Goal: Transaction & Acquisition: Obtain resource

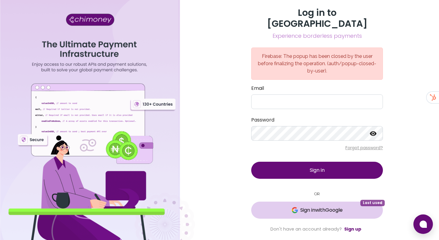
click at [336, 208] on span "Sign in with Google" at bounding box center [321, 210] width 42 height 7
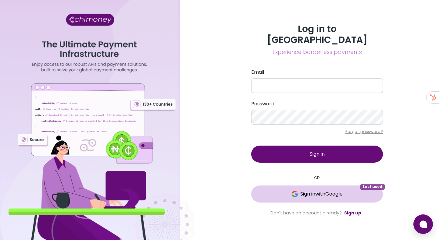
click at [292, 191] on img at bounding box center [295, 194] width 6 height 6
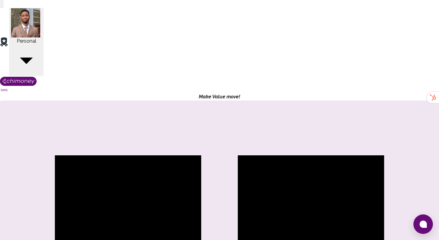
click at [44, 11] on button "Personal" at bounding box center [26, 42] width 34 height 68
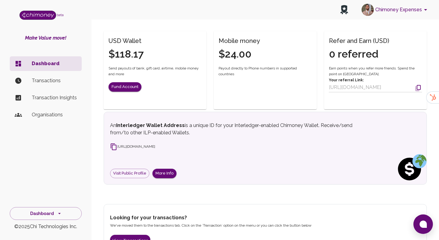
scroll to position [126, 0]
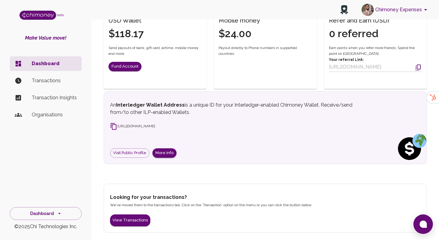
click at [61, 85] on li "Transactions" at bounding box center [46, 80] width 72 height 15
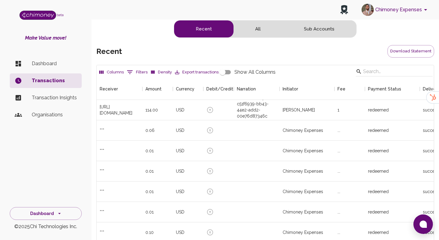
scroll to position [226, 337]
click at [222, 114] on div at bounding box center [218, 110] width 30 height 20
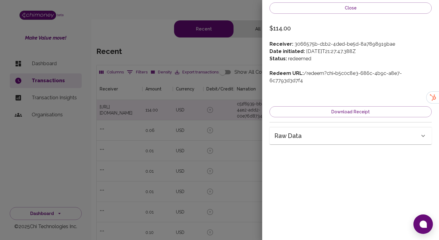
click at [222, 114] on div at bounding box center [219, 120] width 439 height 240
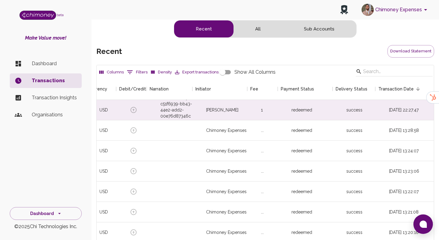
scroll to position [0, 0]
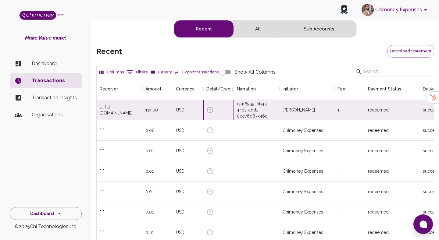
click at [209, 109] on icon at bounding box center [209, 109] width 7 height 7
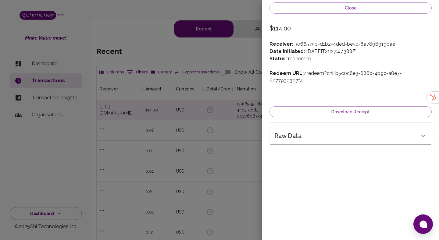
click at [301, 131] on h6 "Raw data" at bounding box center [287, 136] width 27 height 10
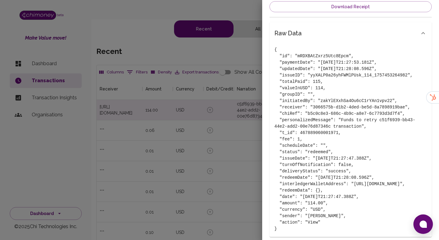
scroll to position [116, 0]
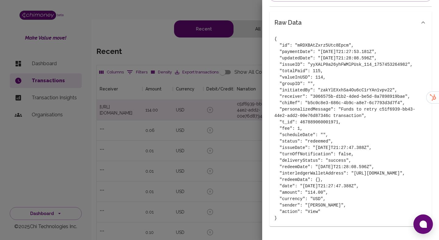
click at [223, 179] on div at bounding box center [219, 120] width 439 height 240
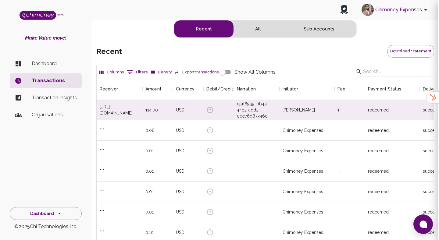
click at [214, 151] on div at bounding box center [219, 120] width 439 height 240
click at [48, 67] on li "Dashboard" at bounding box center [46, 63] width 72 height 15
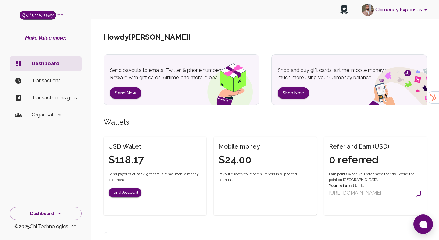
scroll to position [48, 0]
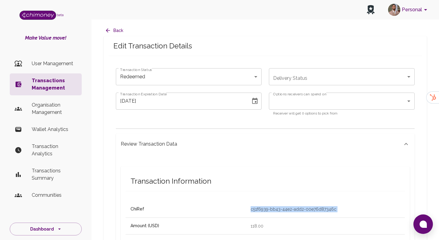
click at [113, 30] on button "Back" at bounding box center [115, 30] width 22 height 11
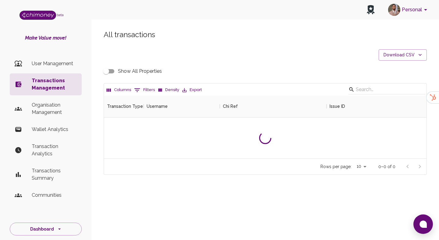
scroll to position [63, 322]
click at [146, 87] on button "0 Filters" at bounding box center [145, 90] width 24 height 10
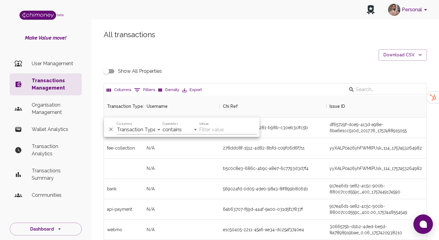
scroll to position [226, 322]
click at [142, 130] on select "Transaction Type Username Chi Ref Issue ID Value Amount Currency Fee ($) FX Rat…" at bounding box center [140, 130] width 46 height 10
select select "email"
click at [117, 125] on select "Transaction Type Username Chi Ref Issue ID Value Amount Currency Fee ($) FX Rat…" at bounding box center [140, 130] width 46 height 10
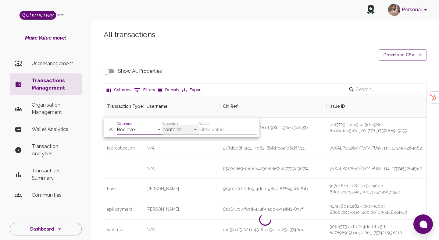
click at [188, 128] on select "contains equals starts with ends with is empty is not empty is any of" at bounding box center [180, 130] width 37 height 10
select select "equals"
click at [162, 125] on select "contains equals starts with ends with is empty is not empty is any of" at bounding box center [180, 130] width 37 height 10
click at [211, 129] on input "Value" at bounding box center [228, 130] width 58 height 10
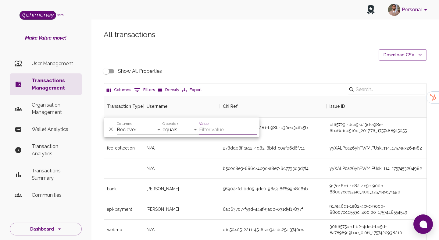
paste input "01bc1a14-d947-496a-9b44-fe849cbba216"
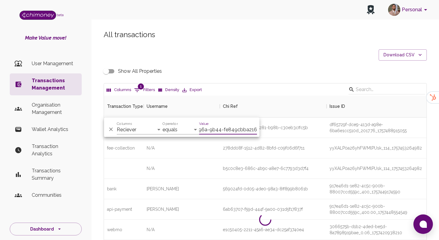
scroll to position [0, 35]
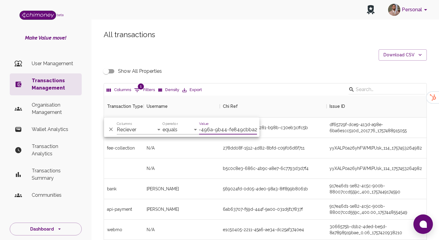
type input "01bc1a14-d947-496a-9b44-fe849cbba216"
click at [154, 129] on select "Transaction Type Username Chi Ref Issue ID Value Amount Currency Fee ($) FX Rat…" at bounding box center [140, 130] width 46 height 10
select select "chiRef"
click at [117, 125] on select "Transaction Type Username Chi Ref Issue ID Value Amount Currency Fee ($) FX Rat…" at bounding box center [140, 130] width 46 height 10
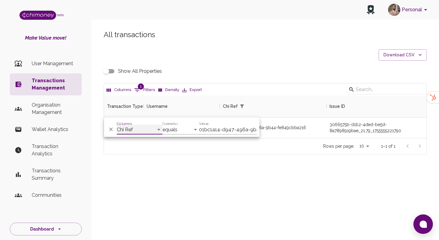
scroll to position [42, 322]
click at [348, 119] on div "3066575b-d1b2-4ded-be5d-8a7898919bae_21.79_1755555221790" at bounding box center [387, 128] width 122 height 20
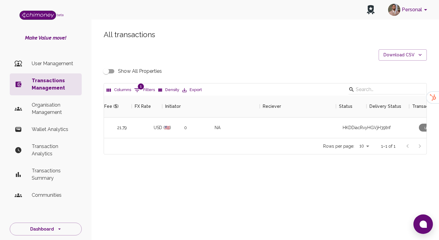
scroll to position [0, 546]
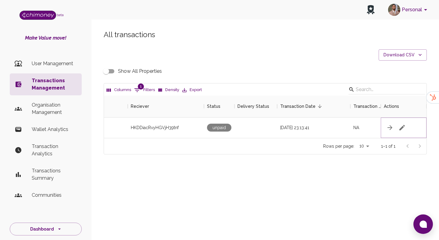
click at [402, 126] on icon "button" at bounding box center [401, 127] width 5 height 5
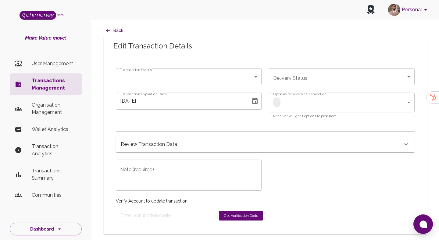
click at [164, 153] on div "Note (required) x Note (required)" at bounding box center [184, 171] width 153 height 38
click at [168, 141] on h6 "Review Transaction Data" at bounding box center [149, 144] width 56 height 9
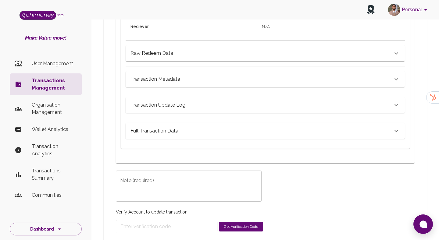
scroll to position [327, 0]
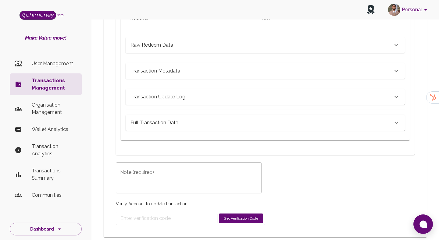
click at [160, 125] on h6 "Full Transaction Data" at bounding box center [154, 122] width 48 height 9
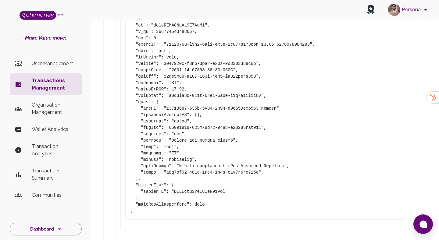
scroll to position [495, 0]
drag, startPoint x: 173, startPoint y: 192, endPoint x: 225, endPoint y: 189, distance: 52.5
click at [225, 189] on pre at bounding box center [264, 91] width 269 height 243
copy pre "HKDDiacRvyHGVjH39tnf"
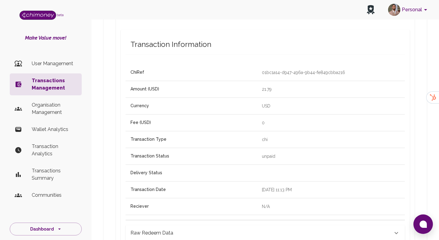
scroll to position [0, 0]
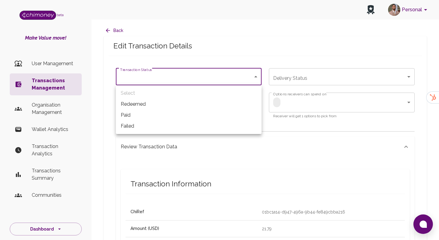
click at [183, 221] on div at bounding box center [219, 120] width 439 height 240
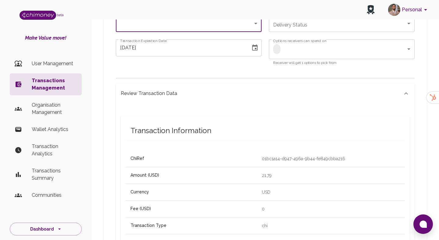
scroll to position [55, 0]
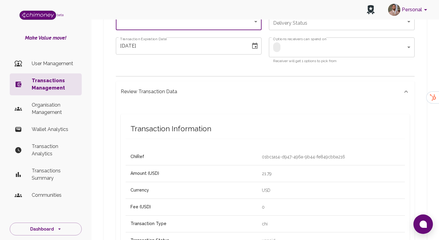
click at [188, 95] on div "Review Transaction Data" at bounding box center [261, 91] width 281 height 9
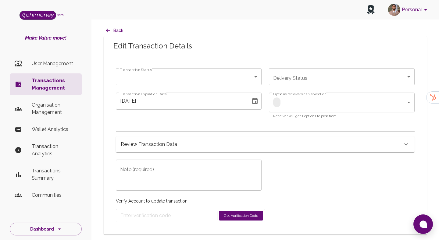
scroll to position [0, 0]
click at [187, 179] on textarea "Note (required)" at bounding box center [188, 175] width 137 height 21
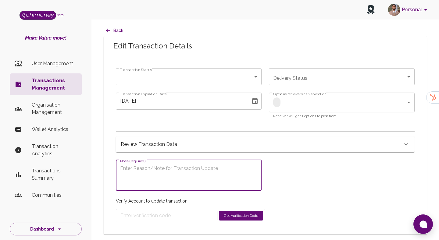
click at [177, 146] on div "Review Transaction Data" at bounding box center [261, 144] width 281 height 9
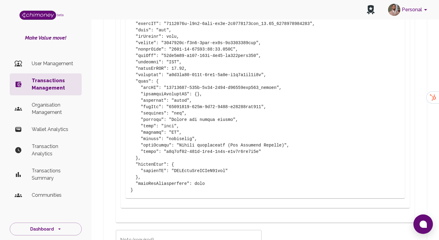
scroll to position [562, 0]
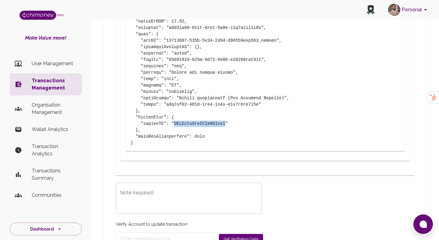
drag, startPoint x: 174, startPoint y: 124, endPoint x: 225, endPoint y: 124, distance: 51.5
click at [225, 124] on pre at bounding box center [264, 24] width 269 height 243
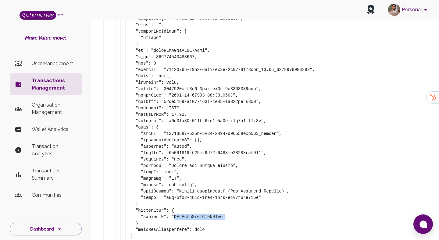
scroll to position [464, 0]
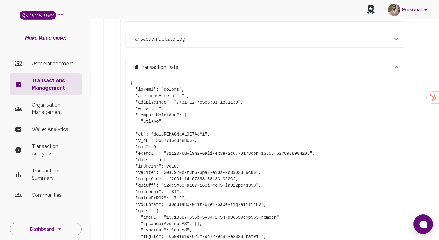
click at [195, 60] on div "Full Transaction Data" at bounding box center [265, 67] width 279 height 21
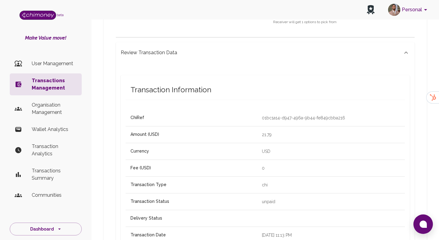
scroll to position [93, 0]
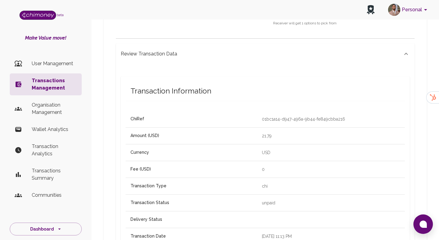
click at [172, 88] on span "Transaction Information" at bounding box center [264, 91] width 269 height 10
click at [408, 52] on icon at bounding box center [405, 53] width 7 height 7
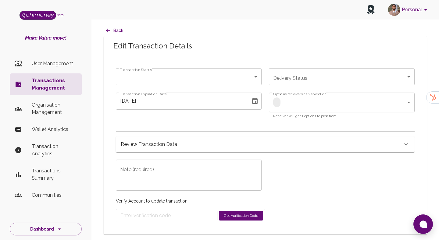
scroll to position [0, 0]
click at [240, 78] on body "Personal beta Make Value move! User Management Transactions Management Organisa…" at bounding box center [219, 120] width 439 height 240
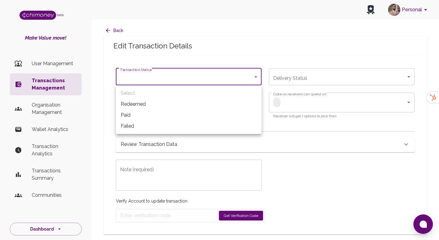
click at [222, 50] on div at bounding box center [219, 120] width 439 height 240
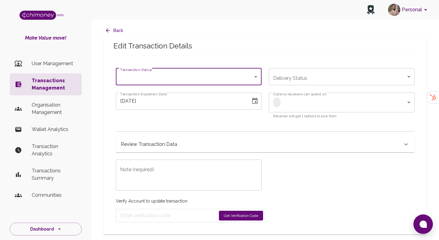
click at [114, 26] on button "Back" at bounding box center [115, 30] width 22 height 11
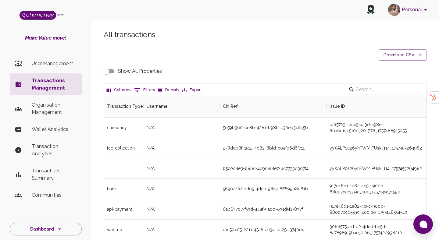
scroll to position [226, 322]
click at [145, 92] on button "0 Filters" at bounding box center [145, 90] width 24 height 10
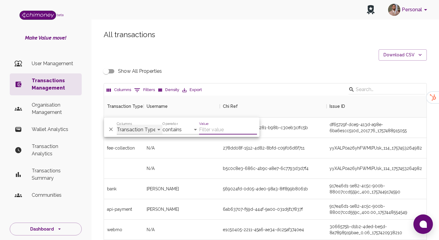
click at [141, 128] on select "Transaction Type Username Chi Ref Issue ID Value Amount Currency Fee ($) FX Rat…" at bounding box center [140, 130] width 46 height 10
select select "email"
click at [117, 125] on select "Transaction Type Username Chi Ref Issue ID Value Amount Currency Fee ($) FX Rat…" at bounding box center [140, 130] width 46 height 10
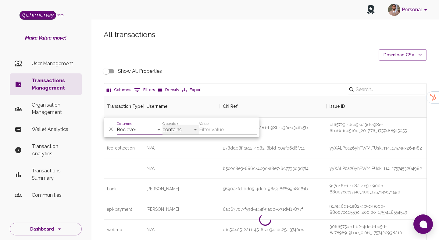
click at [180, 127] on select "contains equals starts with ends with is empty is not empty is any of" at bounding box center [180, 130] width 37 height 10
select select "equals"
click at [162, 125] on select "contains equals starts with ends with is empty is not empty is any of" at bounding box center [180, 130] width 37 height 10
click at [225, 125] on input "Value" at bounding box center [228, 130] width 58 height 10
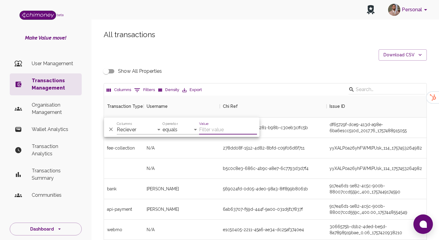
paste input "hlengiwemaluleka16@gmail.com"
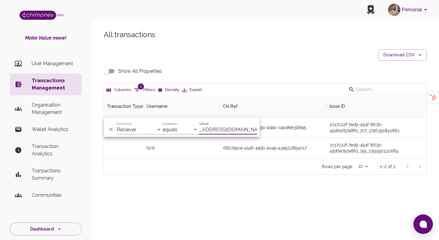
scroll to position [63, 322]
type input "hlengiwemaluleka16@gmail.com"
click at [258, 175] on div "All transactions Download CSV Show All Properties Columns 1 Filters Density Exp…" at bounding box center [264, 112] width 347 height 195
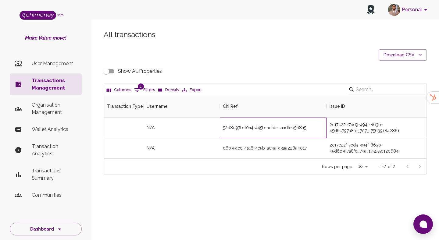
click at [279, 136] on div "52d8d97b-f0a4-445b-adab-caadfeb568a5" at bounding box center [273, 128] width 107 height 20
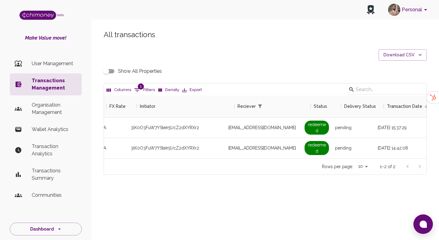
scroll to position [0, 546]
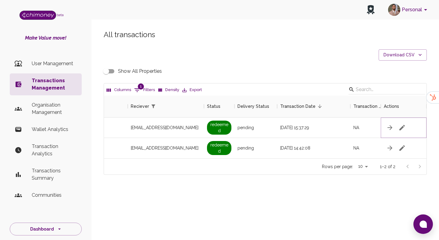
click at [402, 127] on icon "button" at bounding box center [401, 127] width 5 height 5
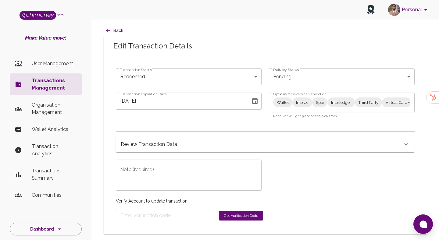
click at [372, 108] on div "Wallet Interac Spei Interledger Third Party Virtual Card Mobile and Internet Ba…" at bounding box center [342, 103] width 146 height 20
click at [310, 101] on body "Personal beta Make Value move! User Management Transactions Management Organisa…" at bounding box center [219, 120] width 439 height 240
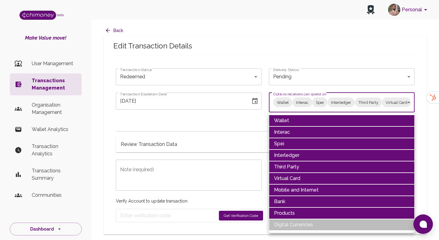
click at [282, 125] on li "Wallet" at bounding box center [342, 121] width 146 height 12
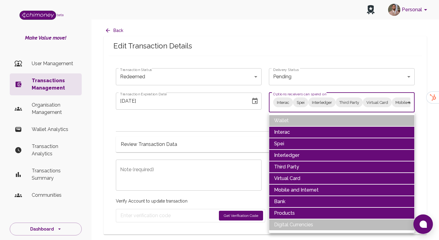
click at [290, 132] on li "Interac" at bounding box center [342, 132] width 146 height 12
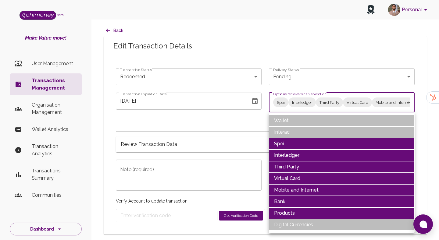
click at [290, 143] on li "Spei" at bounding box center [342, 144] width 146 height 12
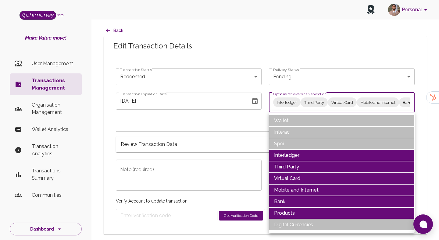
click at [289, 152] on li "Interledger" at bounding box center [342, 156] width 146 height 12
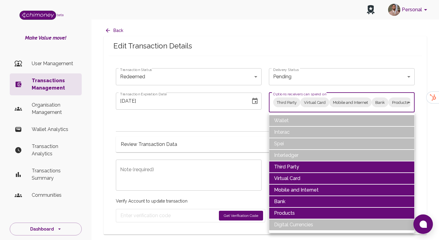
click at [285, 166] on li "Third Party" at bounding box center [342, 167] width 146 height 12
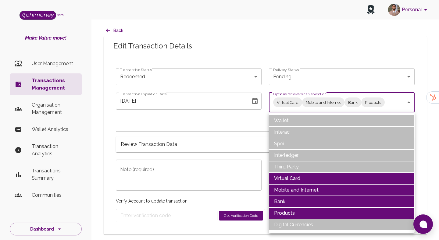
click at [290, 177] on li "Virtual Card" at bounding box center [342, 179] width 146 height 12
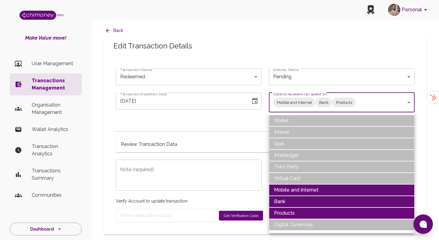
click at [285, 214] on li "Products" at bounding box center [342, 213] width 146 height 12
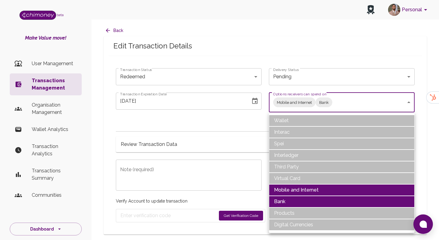
click at [298, 186] on li "Mobile and Internet" at bounding box center [342, 190] width 146 height 12
type input "Bank"
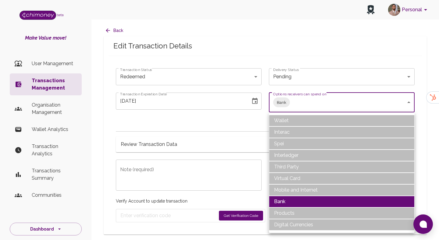
click at [213, 73] on div at bounding box center [219, 120] width 439 height 240
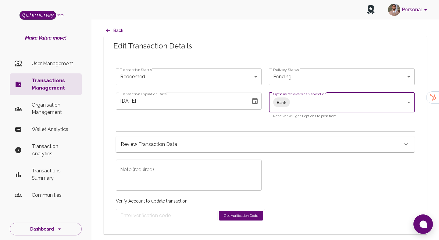
click at [208, 80] on body "Personal beta Make Value move! User Management Transactions Management Organisa…" at bounding box center [219, 120] width 439 height 240
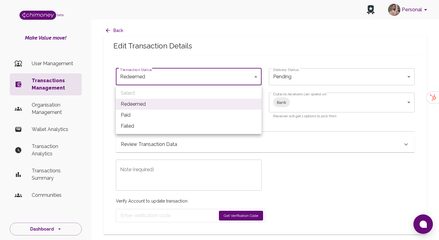
click at [186, 116] on li "Paid" at bounding box center [189, 115] width 146 height 11
type input "paid"
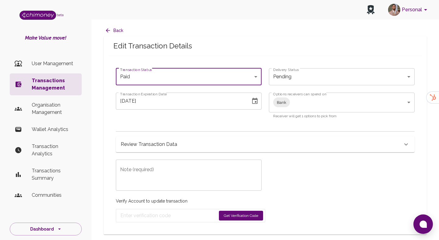
click at [194, 169] on textarea "Note (required)" at bounding box center [188, 175] width 137 height 21
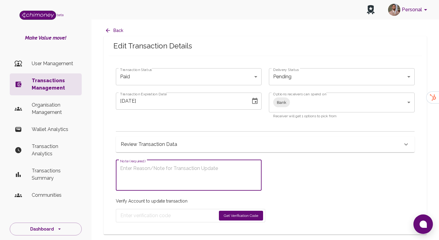
click at [254, 101] on icon "Choose date, selected date is Sep 3, 2025" at bounding box center [254, 100] width 7 height 7
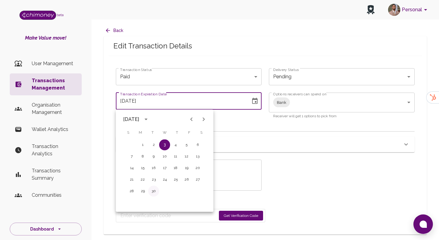
click at [157, 192] on button "30" at bounding box center [153, 191] width 11 height 11
type input "09/30/2025"
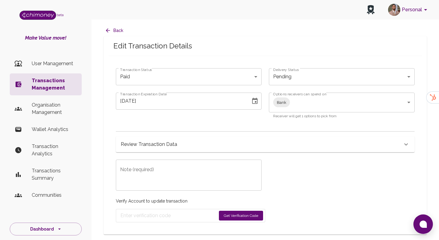
click at [187, 168] on textarea "Note (required)" at bounding box center [188, 175] width 137 height 21
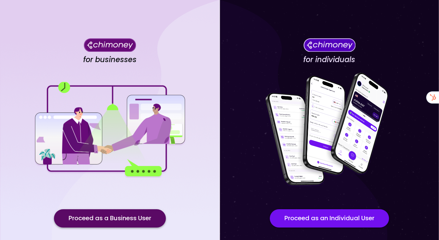
click at [125, 215] on button "Proceed as a Business User" at bounding box center [110, 218] width 112 height 18
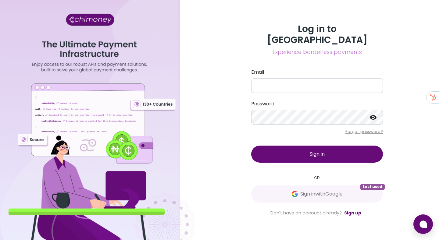
click at [291, 199] on div "Log in to Chimoney Experience borderless payments Email Password Forgot passwor…" at bounding box center [317, 119] width 146 height 193
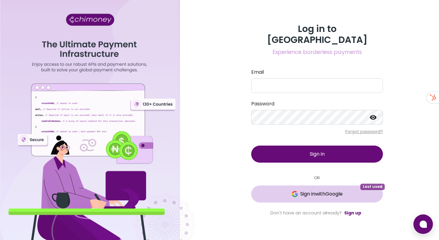
click at [295, 192] on span "Sign in with Google" at bounding box center [316, 193] width 107 height 7
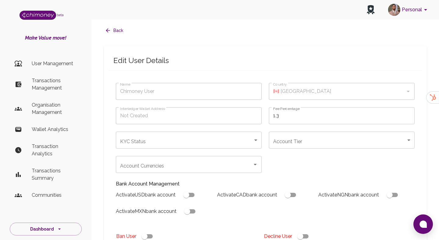
type input "[PERSON_NAME]"
type input "🇺🇸 United States"
type input "completed"
type input "tier-1"
checkbox input "true"
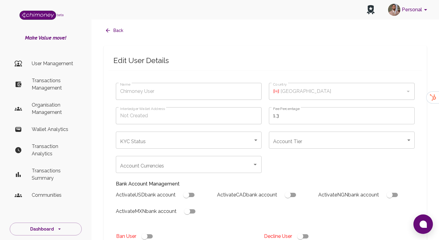
checkbox input "true"
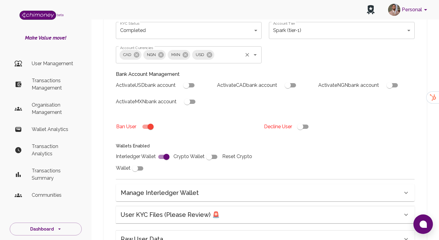
scroll to position [183, 0]
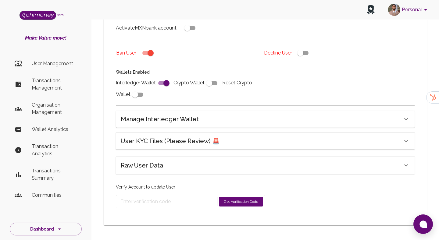
click at [186, 137] on h6 "User KYC Files (Please Review) 🚨" at bounding box center [170, 141] width 99 height 10
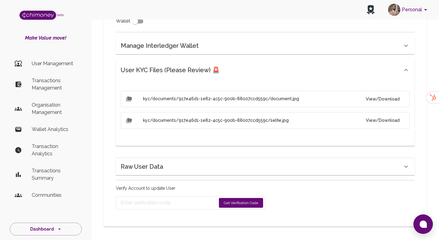
click at [211, 169] on div "Raw User Data" at bounding box center [261, 167] width 281 height 10
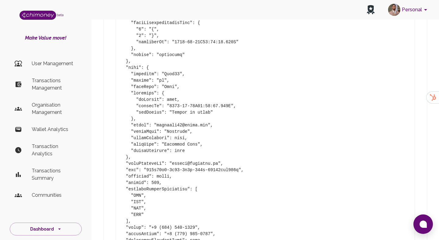
scroll to position [738, 0]
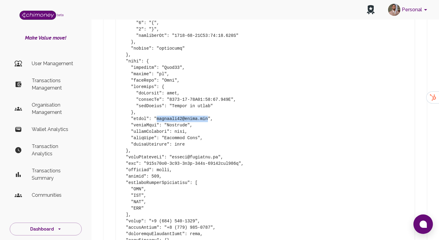
drag, startPoint x: 157, startPoint y: 119, endPoint x: 207, endPoint y: 119, distance: 50.3
click at [207, 119] on pre at bounding box center [265, 214] width 289 height 1017
copy pre "normanna98@gmail.com"
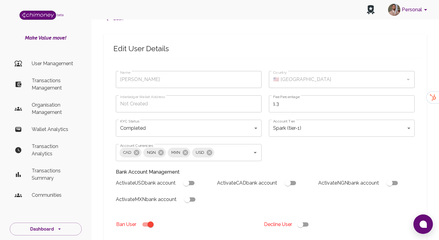
scroll to position [11, 0]
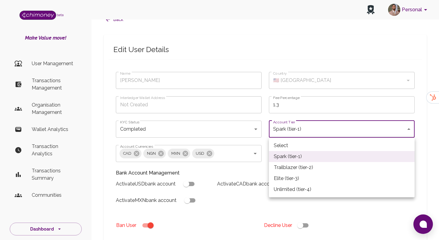
click at [266, 142] on div at bounding box center [219, 120] width 439 height 240
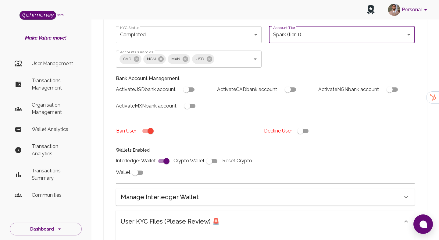
scroll to position [23, 0]
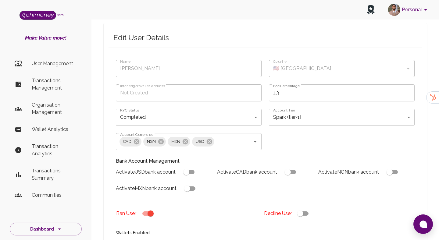
click at [53, 80] on p "Transactions Management" at bounding box center [54, 84] width 45 height 15
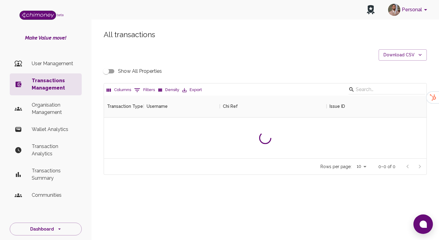
scroll to position [63, 322]
click at [150, 87] on button "0 Filters" at bounding box center [145, 90] width 24 height 10
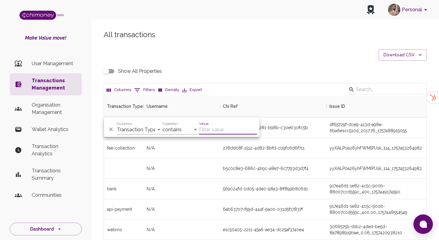
scroll to position [226, 322]
click at [129, 125] on select "Transaction Type Username Chi Ref Issue ID Value Amount Currency Fee ($) FX Rat…" at bounding box center [140, 130] width 46 height 10
select select "email"
click at [117, 125] on select "Transaction Type Username Chi Ref Issue ID Value Amount Currency Fee ($) FX Rat…" at bounding box center [140, 130] width 46 height 10
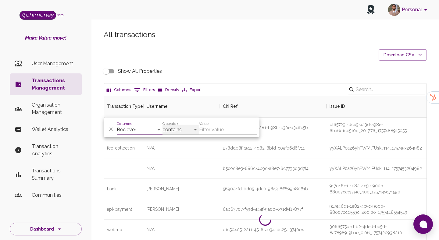
click at [179, 131] on select "contains equals starts with ends with is empty is not empty is any of" at bounding box center [180, 130] width 37 height 10
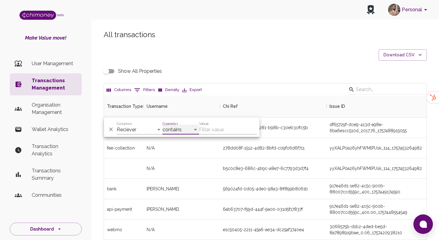
select select "equals"
click at [162, 125] on select "contains equals starts with ends with is empty is not empty is any of" at bounding box center [180, 130] width 37 height 10
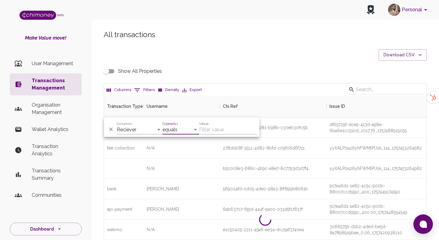
click at [204, 130] on input "Value" at bounding box center [228, 130] width 58 height 10
paste input "normanna98@gmail.com"
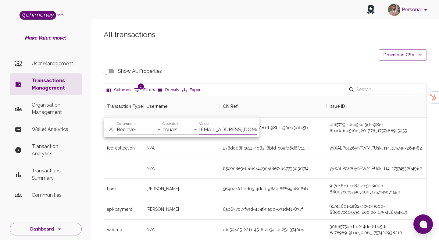
paste input "hlengiwemaluleka16"
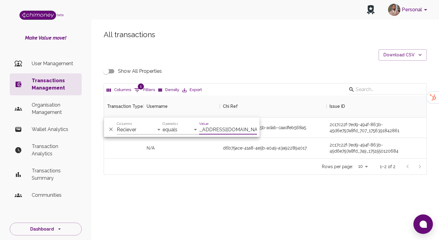
scroll to position [63, 322]
type input "[EMAIL_ADDRESS][DOMAIN_NAME]"
click at [281, 125] on div "52d8d97b-f0a4-445b-adab-caadfeb568a5" at bounding box center [264, 128] width 83 height 6
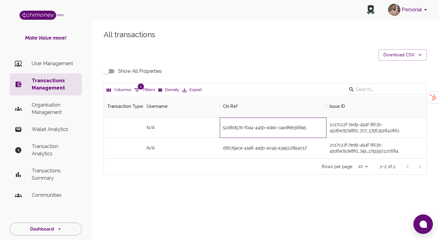
click at [246, 131] on div "52d8d97b-f0a4-445b-adab-caadfeb568a5" at bounding box center [273, 128] width 107 height 20
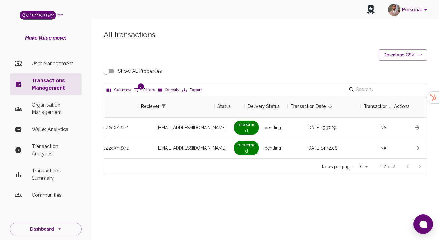
scroll to position [0, 546]
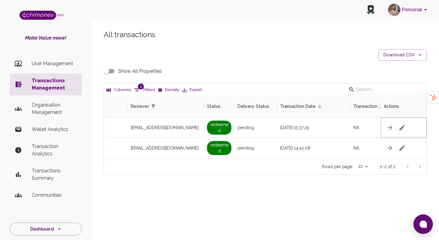
click at [404, 128] on icon "button" at bounding box center [401, 127] width 7 height 7
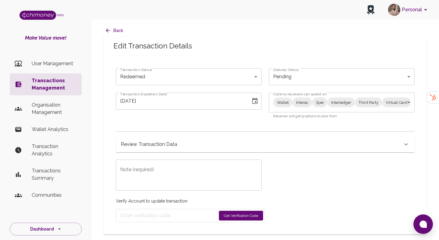
click at [322, 99] on body "Personal beta Make Value move! User Management Transactions Management Organisa…" at bounding box center [219, 120] width 439 height 240
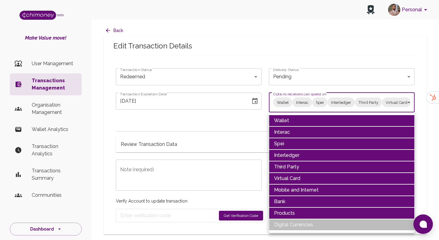
click at [293, 121] on li "Wallet" at bounding box center [342, 121] width 146 height 12
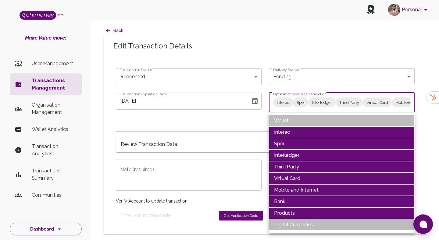
click at [289, 134] on li "Interac" at bounding box center [342, 132] width 146 height 12
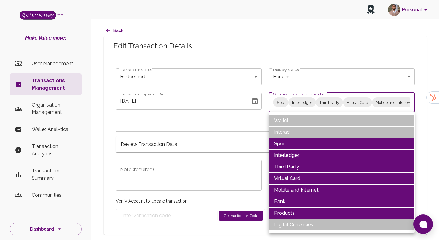
click at [288, 146] on li "Spei" at bounding box center [342, 144] width 146 height 12
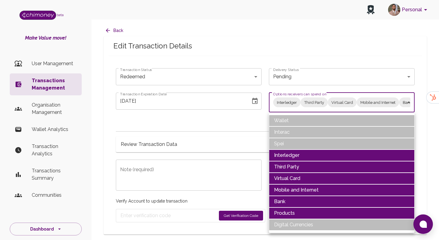
click at [289, 161] on li "Third Party" at bounding box center [342, 167] width 146 height 12
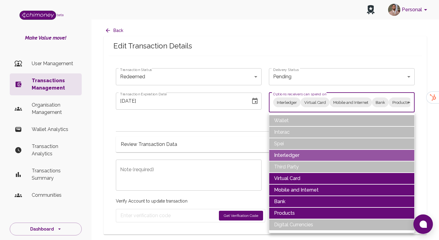
click at [295, 154] on li "Interledger" at bounding box center [342, 156] width 146 height 12
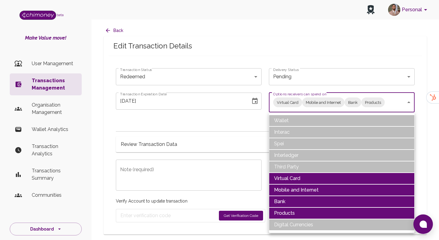
click at [292, 181] on li "Virtual Card" at bounding box center [342, 179] width 146 height 12
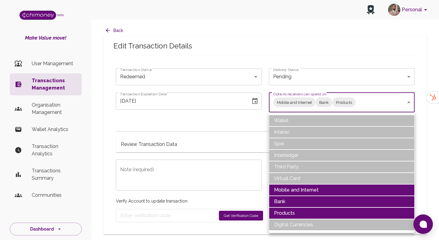
click at [293, 188] on li "Mobile and Internet" at bounding box center [342, 190] width 146 height 12
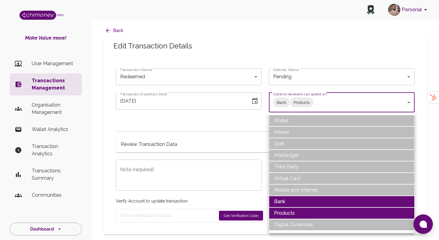
click at [290, 211] on li "Products" at bounding box center [342, 213] width 146 height 12
type input "Bank"
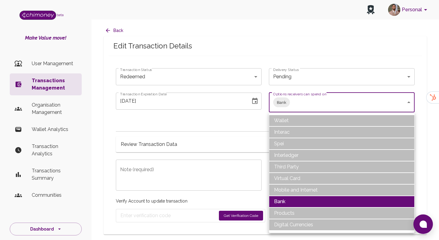
click at [178, 80] on div at bounding box center [219, 120] width 439 height 240
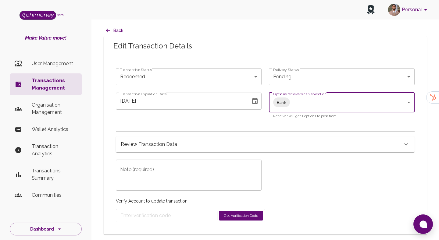
click at [178, 80] on div "Wallet Interac Spei Interledger Third Party Virtual Card Mobile and Internet Ba…" at bounding box center [219, 120] width 439 height 240
click at [187, 78] on body "Personal beta Make Value move! User Management Transactions Management Organisa…" at bounding box center [219, 120] width 439 height 240
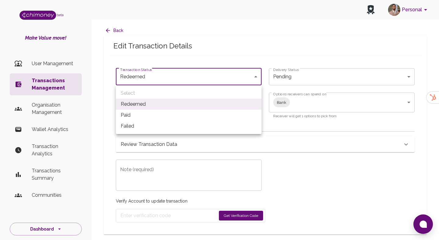
click at [163, 115] on li "Paid" at bounding box center [189, 115] width 146 height 11
type input "paid"
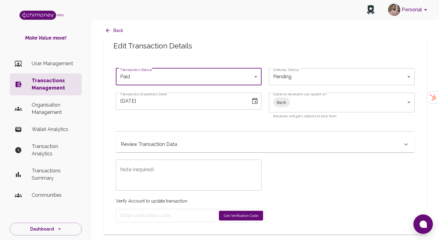
click at [253, 103] on icon "Choose date, selected date is Sep 3, 2025" at bounding box center [254, 101] width 5 height 6
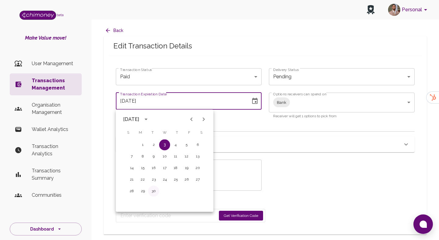
click at [156, 190] on button "30" at bounding box center [153, 191] width 11 height 11
type input "[DATE]"
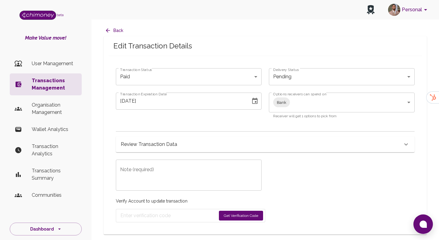
click at [209, 178] on textarea "Note (required)" at bounding box center [188, 175] width 137 height 21
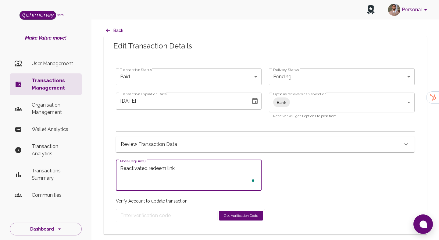
type textarea "Reactivated redeem link"
click at [255, 217] on button "Get Verification Code" at bounding box center [241, 216] width 44 height 10
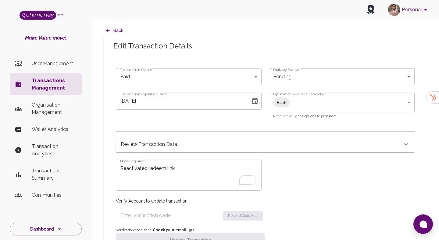
click at [170, 215] on input "Enter verification code" at bounding box center [170, 216] width 100 height 10
paste input "3396"
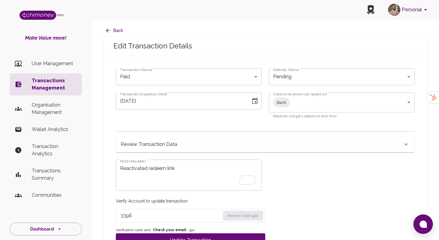
scroll to position [19, 0]
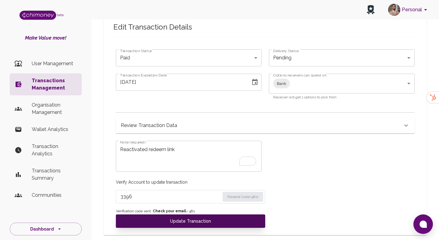
type input "3396"
click at [207, 221] on button "Update Transaction" at bounding box center [190, 220] width 149 height 13
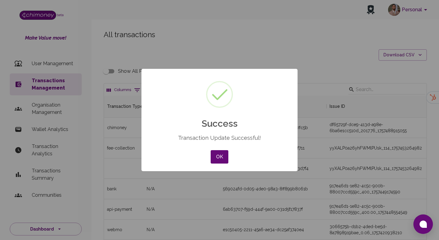
scroll to position [226, 322]
click at [329, 55] on div "× Success Transaction Update Successful! OK No Cancel" at bounding box center [219, 120] width 439 height 240
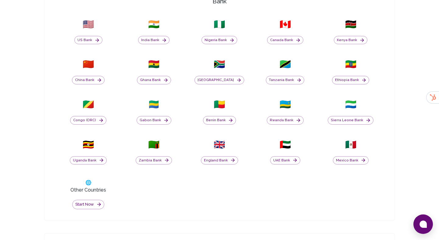
scroll to position [113, 0]
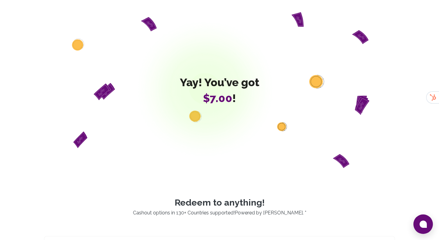
scroll to position [327, 0]
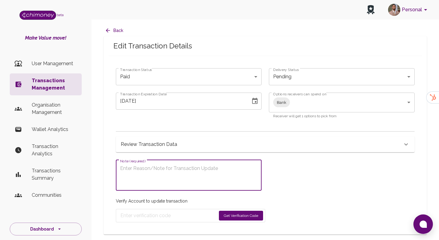
click at [55, 85] on p "Transactions Management" at bounding box center [54, 84] width 45 height 15
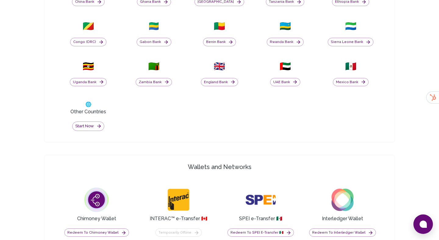
scroll to position [447, 0]
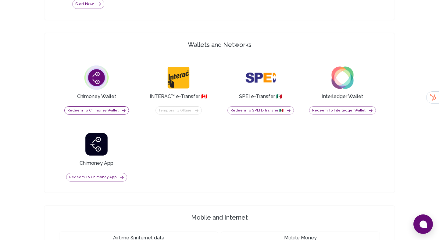
click at [114, 113] on button "Redeem to Chimoney Wallet" at bounding box center [96, 110] width 65 height 9
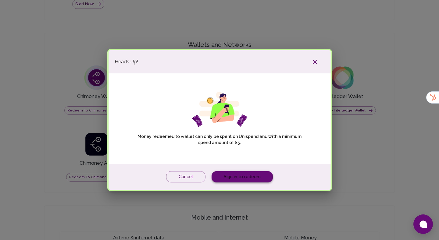
click at [224, 180] on link "Sign in to redeem" at bounding box center [241, 176] width 61 height 11
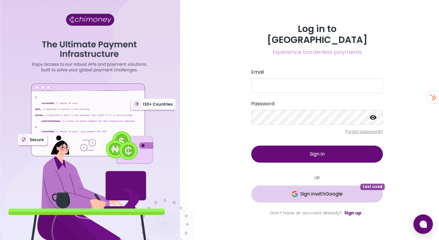
click at [296, 194] on button "Sign in with Google Last used" at bounding box center [317, 194] width 132 height 17
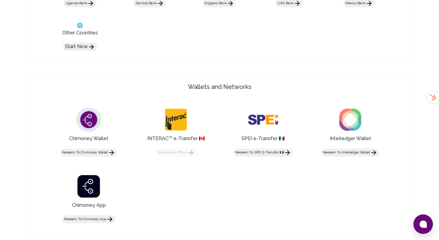
scroll to position [406, 0]
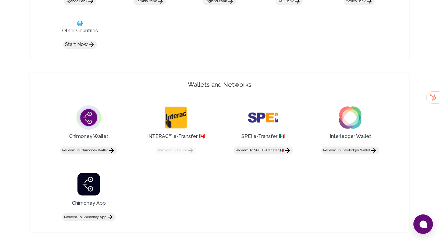
click at [102, 219] on button "Redeem to Chimoney App" at bounding box center [88, 217] width 53 height 8
type input "luffy"
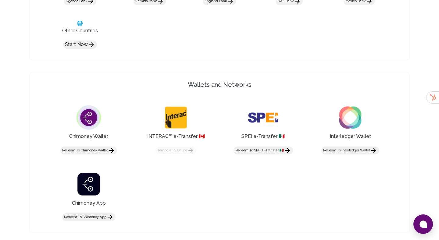
paste input "6704"
type input "6704"
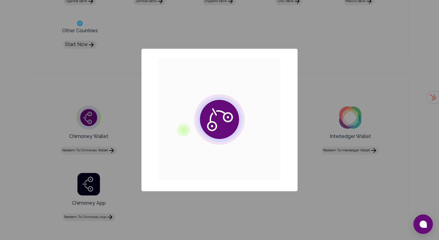
scroll to position [0, 0]
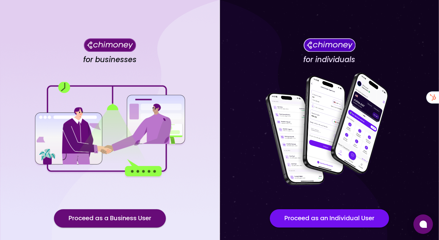
scroll to position [35, 0]
